Goal: Obtain resource: Download file/media

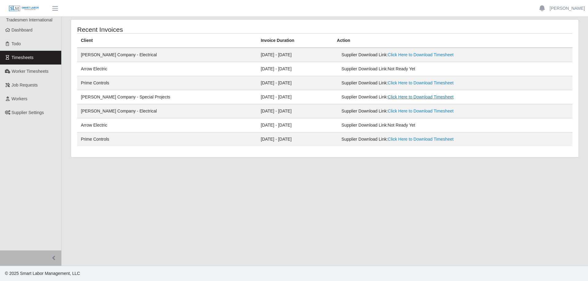
click at [396, 97] on link "Click Here to Download Timesheet" at bounding box center [421, 97] width 66 height 5
click at [388, 56] on link "Click Here to Download Timesheet" at bounding box center [421, 54] width 66 height 5
click at [2, 7] on link at bounding box center [23, 8] width 47 height 17
click at [256, 5] on header "Steve Burbank Account Settings Logout" at bounding box center [294, 8] width 588 height 17
click at [101, 264] on main "Recent Invoices Client Invoice Duration Action [PERSON_NAME] Company - Electric…" at bounding box center [325, 141] width 526 height 249
